Goal: Check status: Check status

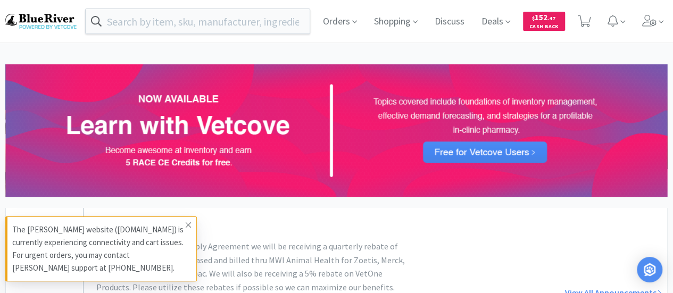
click at [192, 225] on span at bounding box center [188, 225] width 15 height 17
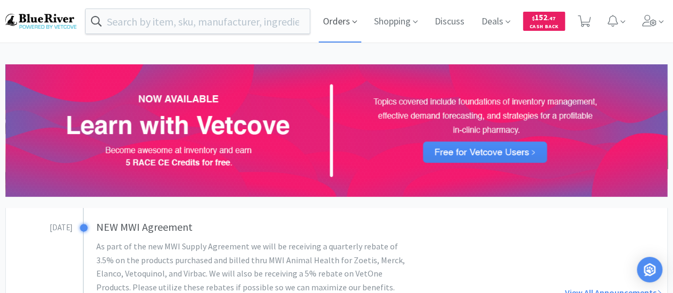
click at [335, 18] on span "Orders" at bounding box center [340, 21] width 43 height 43
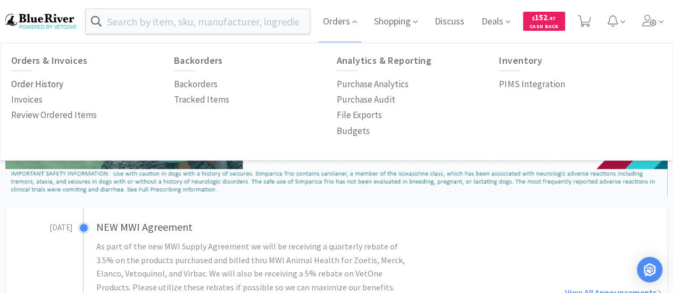
click at [36, 80] on p "Order History" at bounding box center [37, 84] width 52 height 14
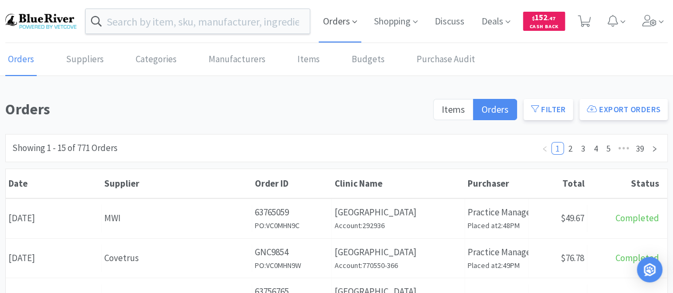
click at [344, 19] on span "Orders" at bounding box center [340, 21] width 43 height 43
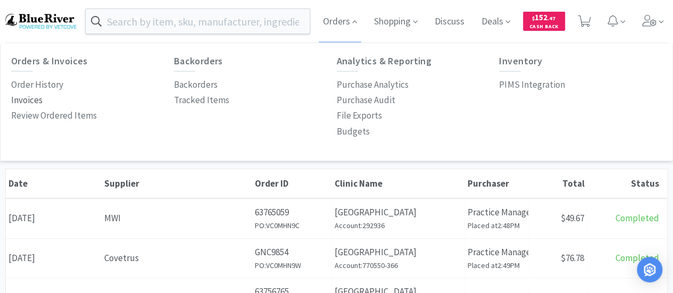
click at [29, 93] on p "Invoices" at bounding box center [26, 100] width 31 height 14
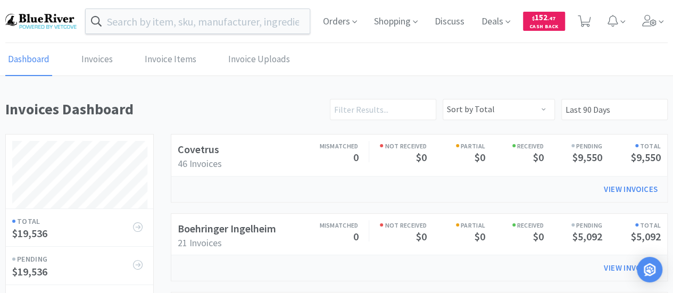
scroll to position [429, 662]
click at [198, 154] on link "Covetrus" at bounding box center [198, 149] width 41 height 13
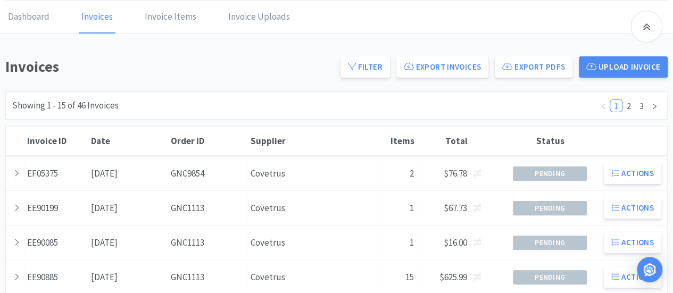
scroll to position [160, 0]
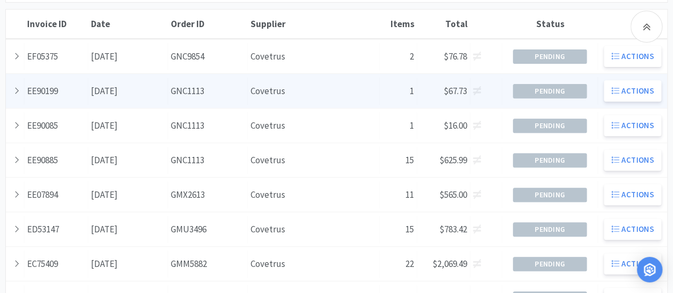
click at [103, 89] on div "Date [DATE]" at bounding box center [128, 91] width 80 height 27
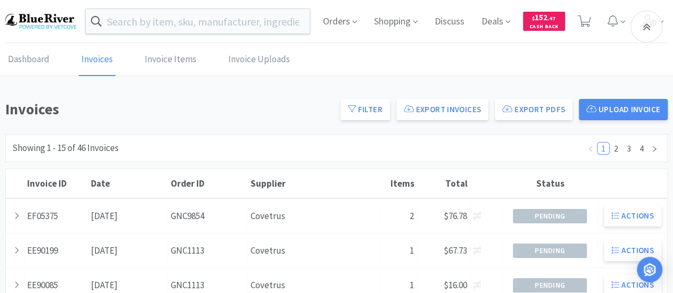
scroll to position [160, 0]
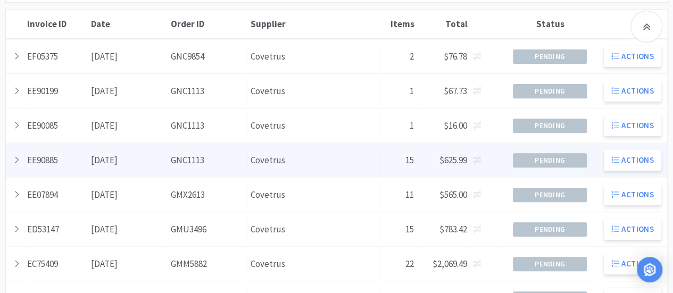
click at [144, 157] on div "Date [DATE]" at bounding box center [128, 160] width 80 height 27
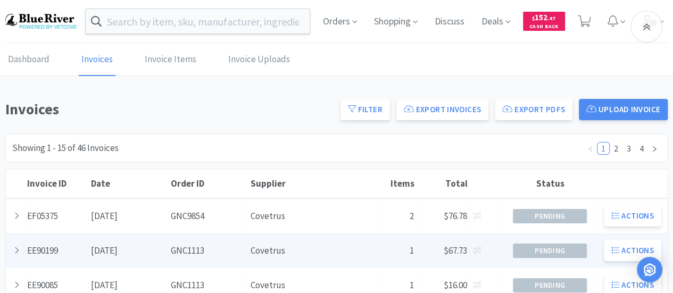
scroll to position [160, 0]
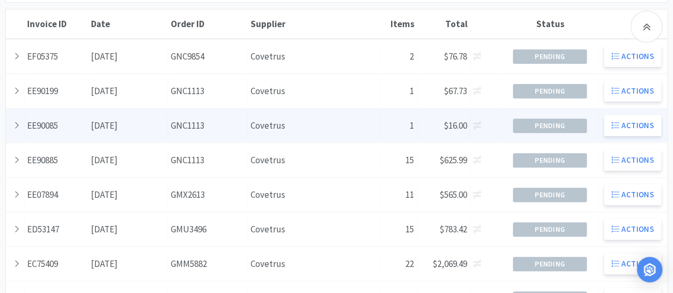
click at [119, 125] on div "Date [DATE]" at bounding box center [128, 125] width 80 height 27
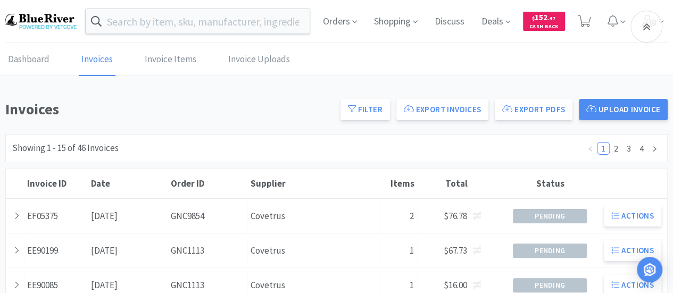
scroll to position [160, 0]
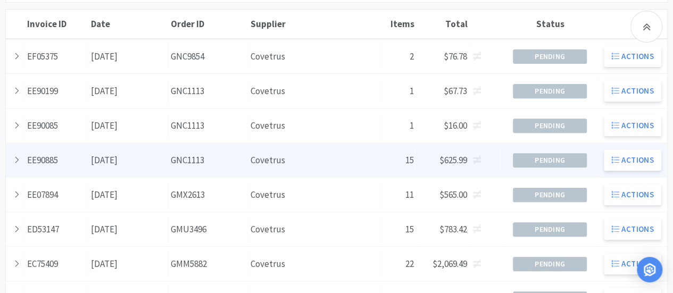
click at [121, 159] on div "Date [DATE]" at bounding box center [128, 160] width 80 height 27
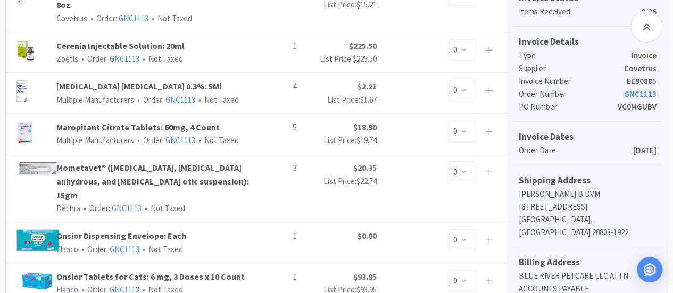
scroll to position [319, 0]
